Goal: Book appointment/travel/reservation

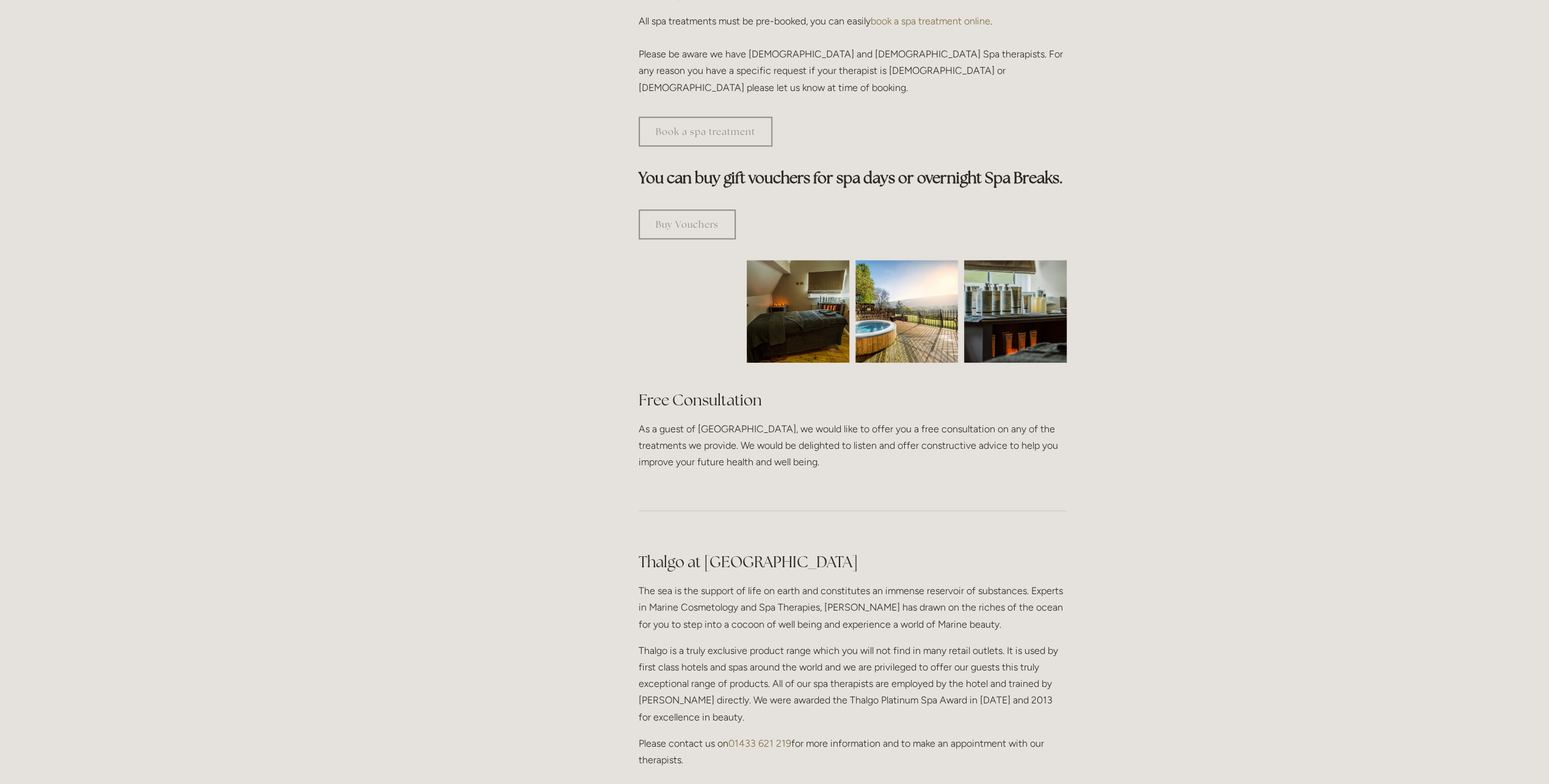
scroll to position [610, 0]
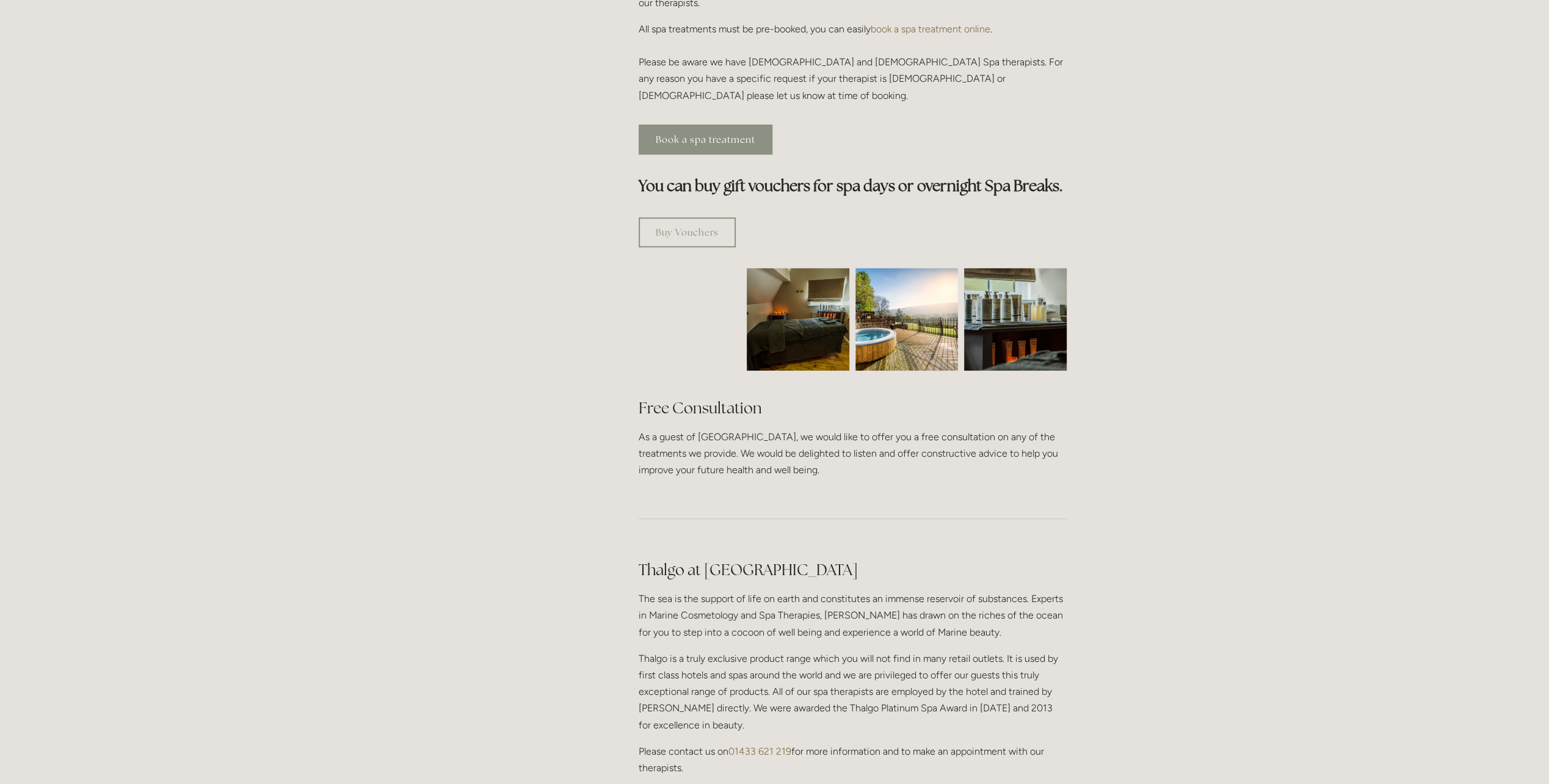
click at [747, 124] on link "Book a spa treatment" at bounding box center [705, 139] width 134 height 30
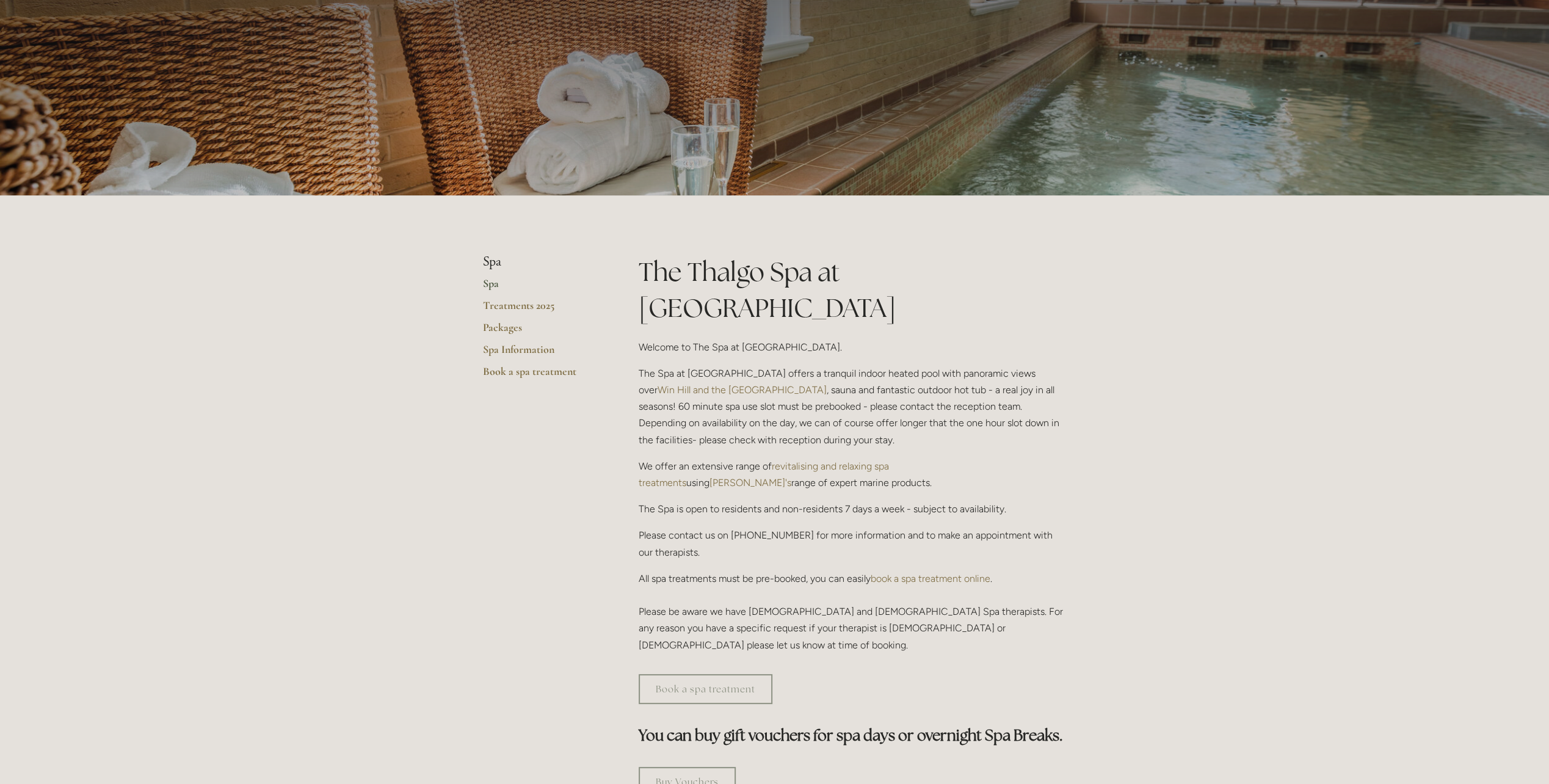
scroll to position [0, 0]
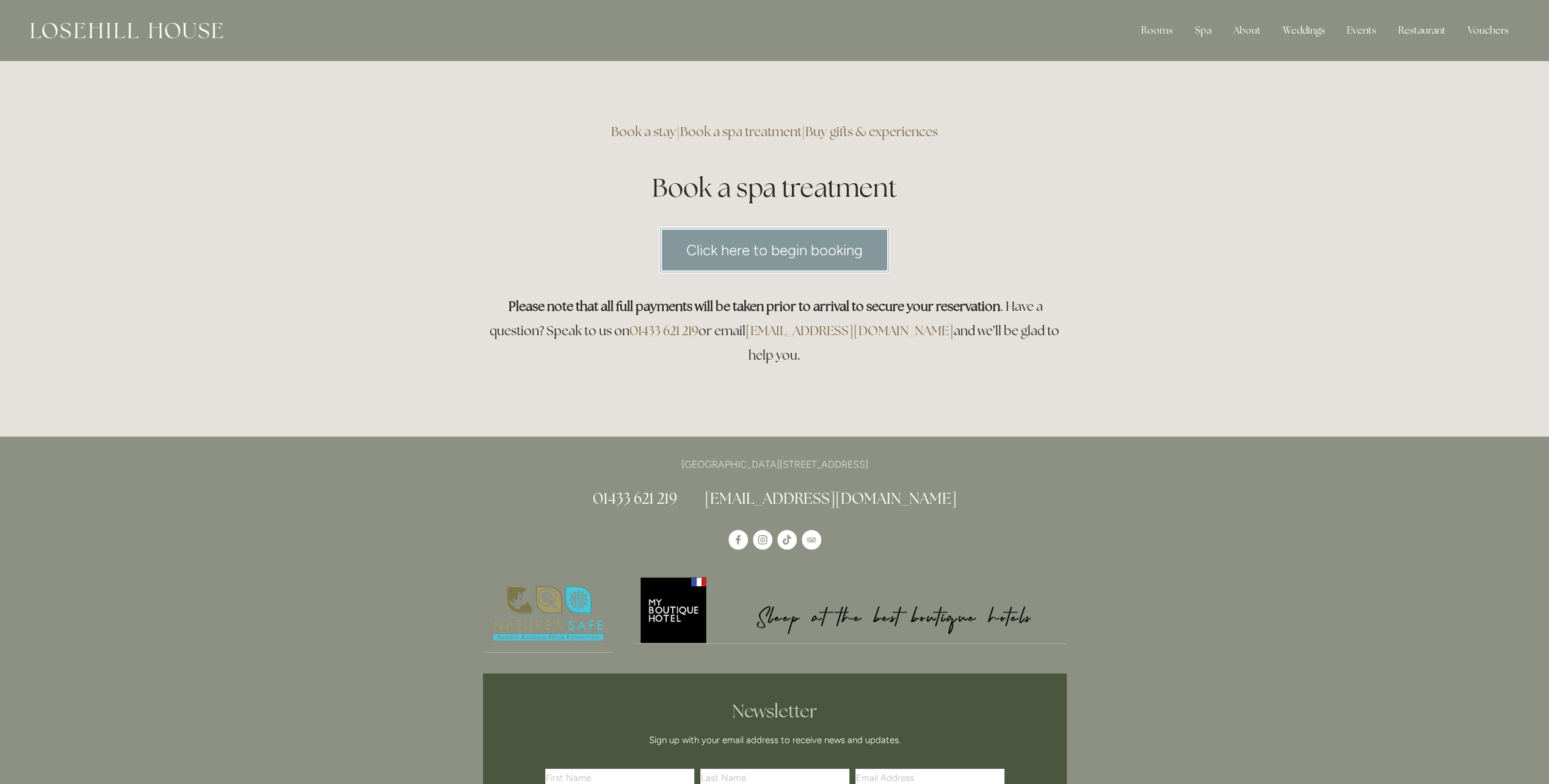
click at [868, 231] on html "Rooms Rooms Your Stay Book a stay Offers Spa Spa About" at bounding box center [774, 577] width 1549 height 1154
click at [862, 241] on link "Click here to begin booking" at bounding box center [774, 249] width 231 height 47
